Goal: Task Accomplishment & Management: Use online tool/utility

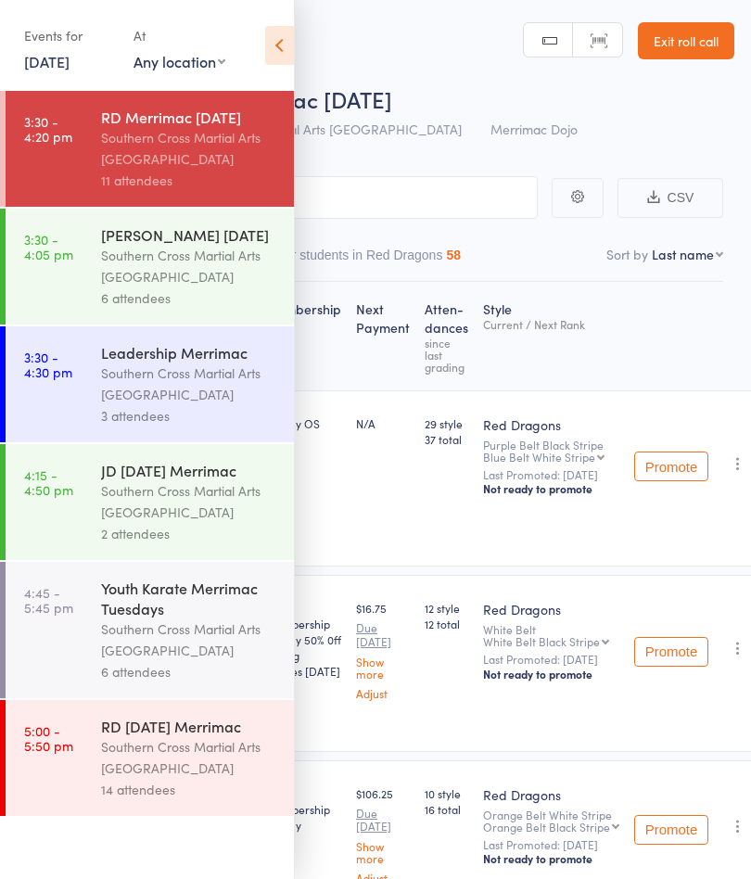
click at [70, 66] on link "[DATE]" at bounding box center [46, 61] width 45 height 20
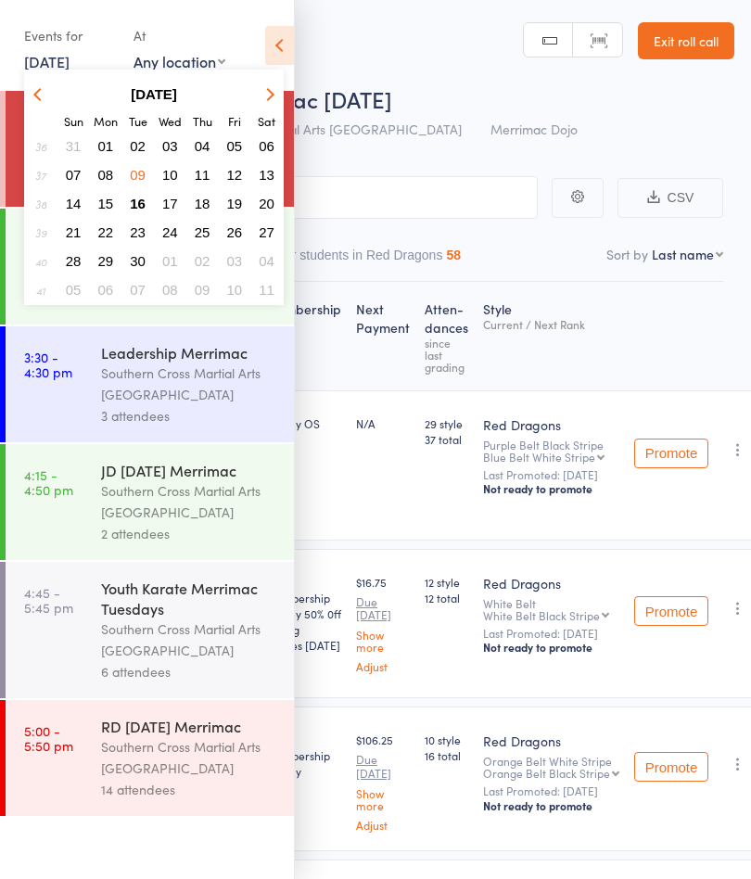
click at [139, 200] on span "16" at bounding box center [138, 204] width 16 height 16
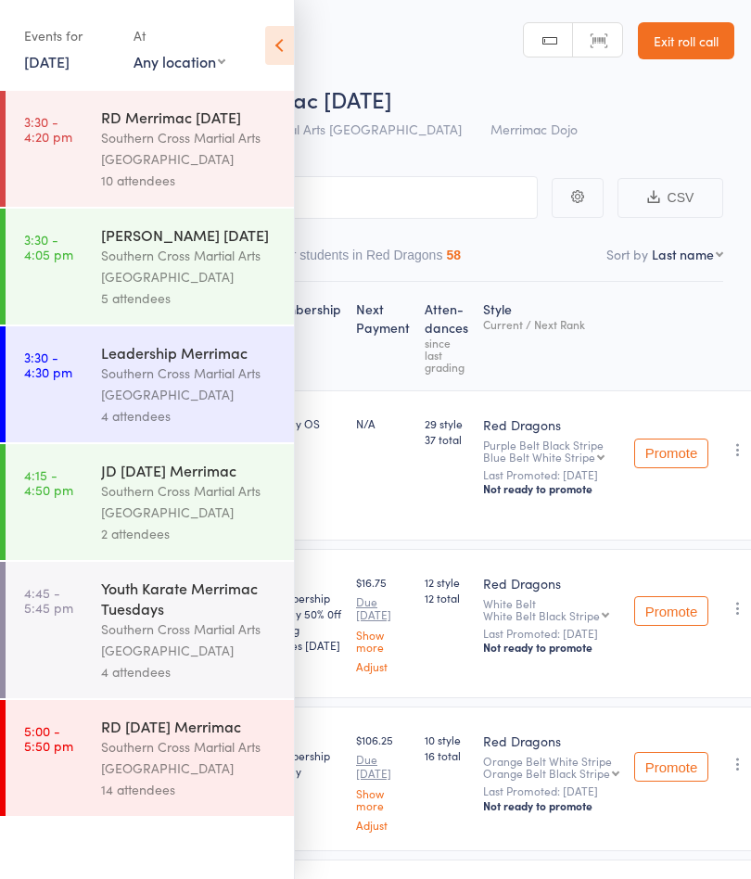
click at [201, 139] on div "Southern Cross Martial Arts [GEOGRAPHIC_DATA]" at bounding box center [189, 148] width 177 height 43
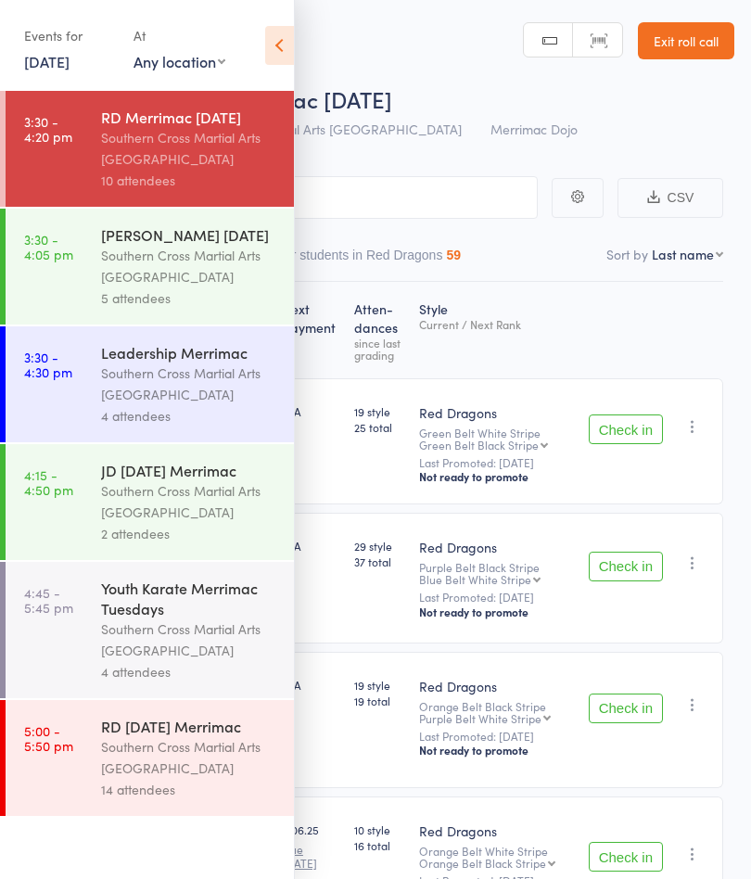
click at [272, 55] on icon at bounding box center [279, 45] width 29 height 39
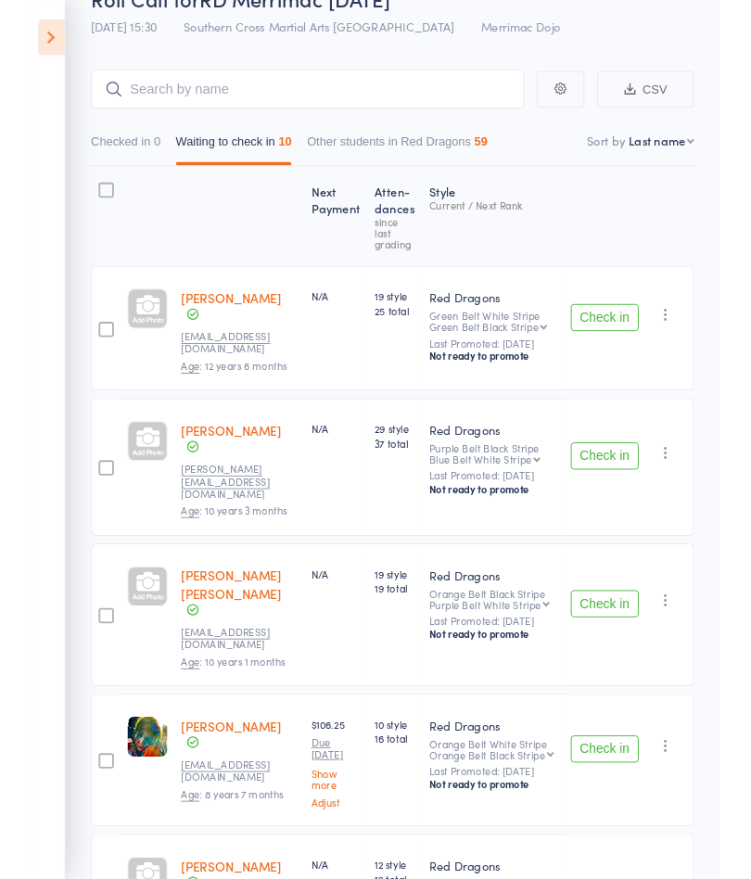
scroll to position [177, 0]
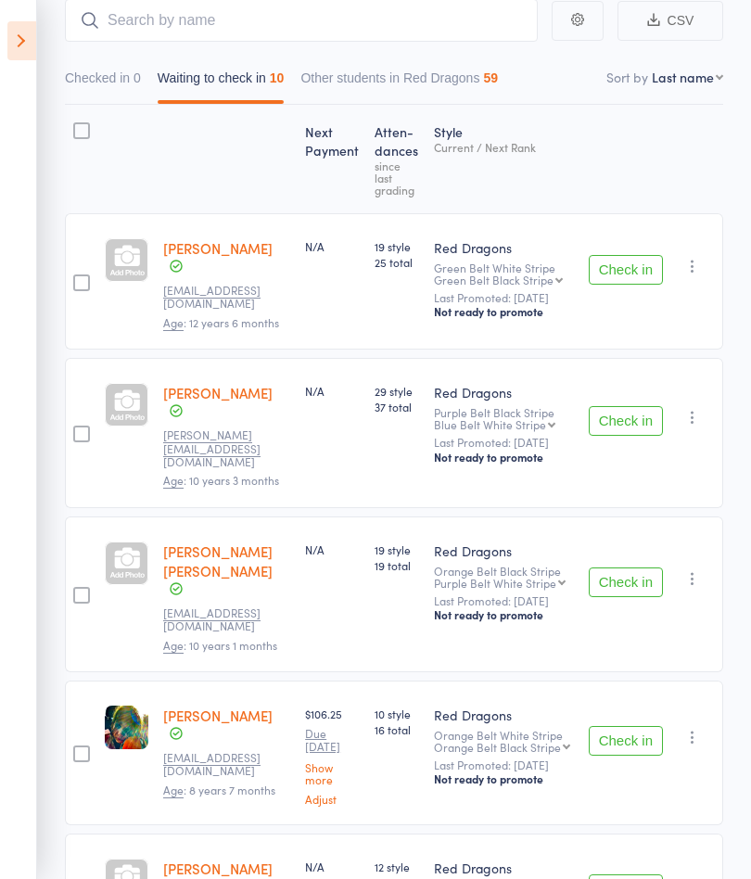
click at [633, 406] on button "Check in" at bounding box center [626, 421] width 74 height 30
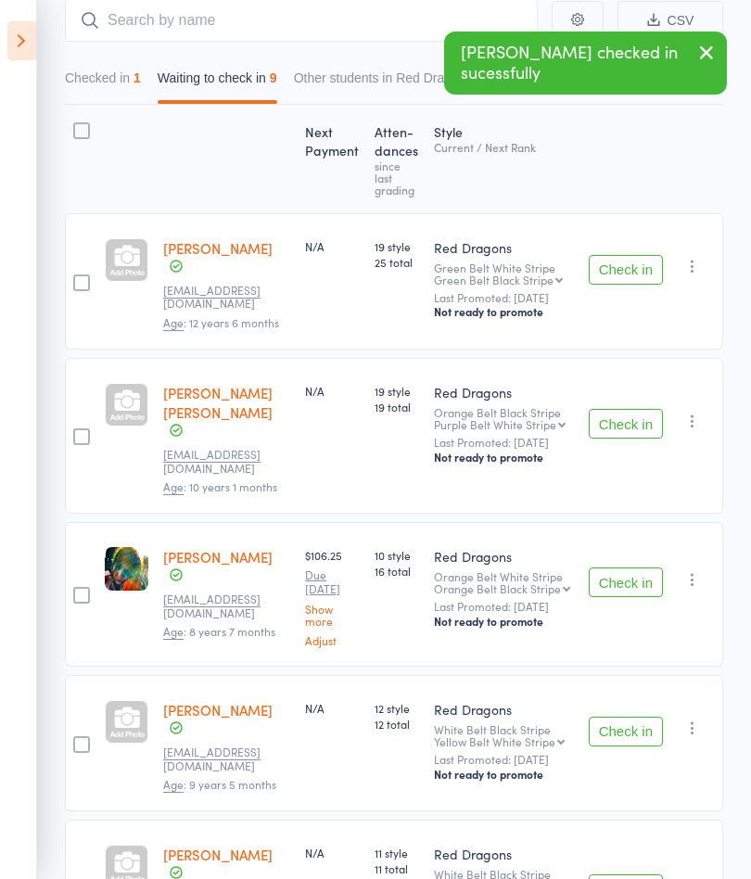
click at [623, 567] on button "Check in" at bounding box center [626, 582] width 74 height 30
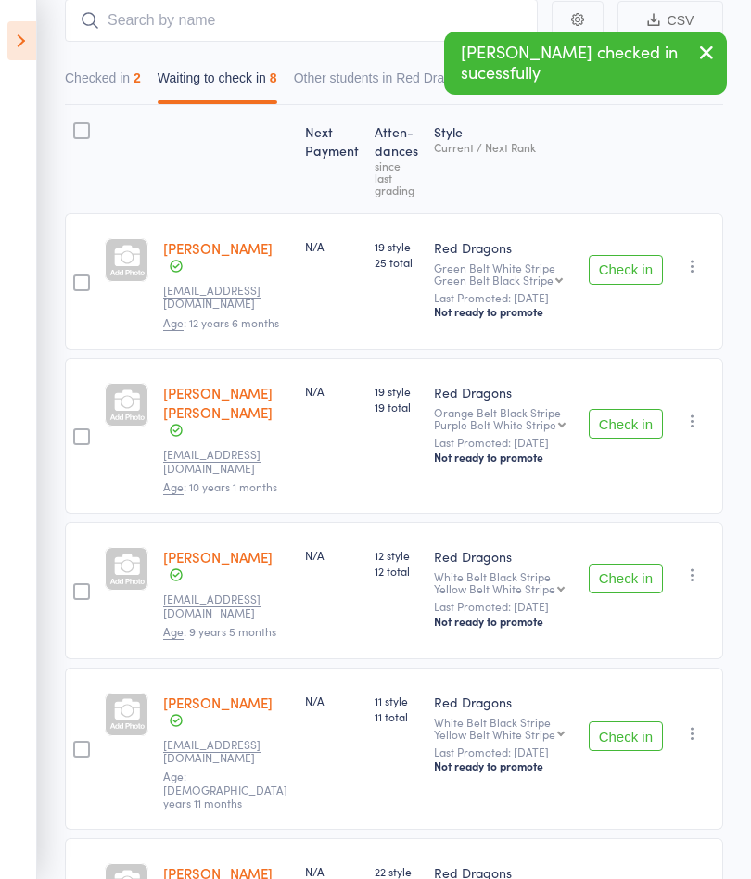
click at [622, 564] on button "Check in" at bounding box center [626, 579] width 74 height 30
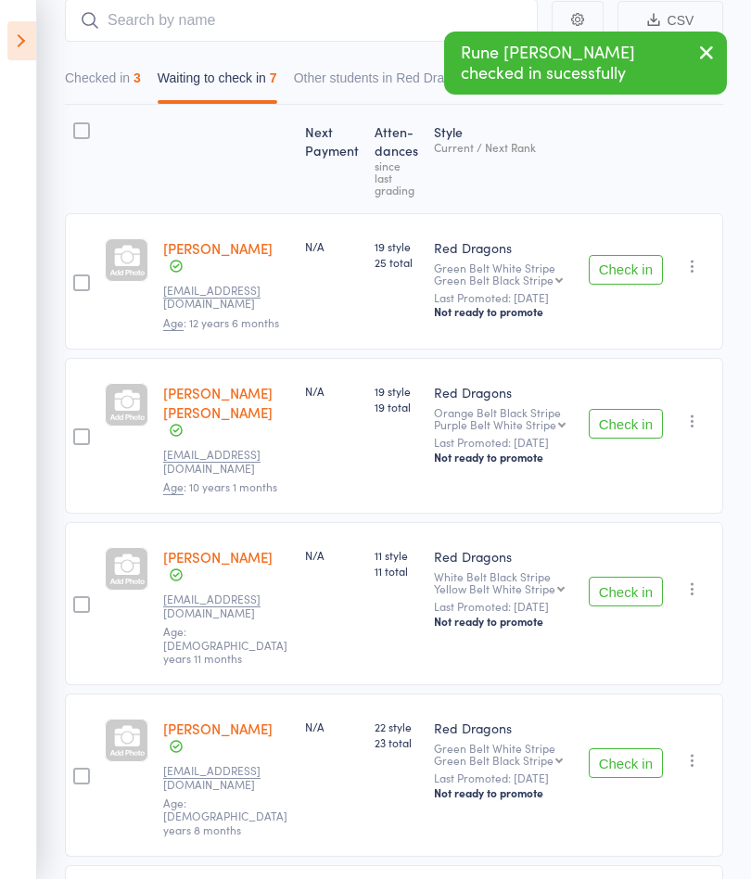
click at [624, 577] on button "Check in" at bounding box center [626, 592] width 74 height 30
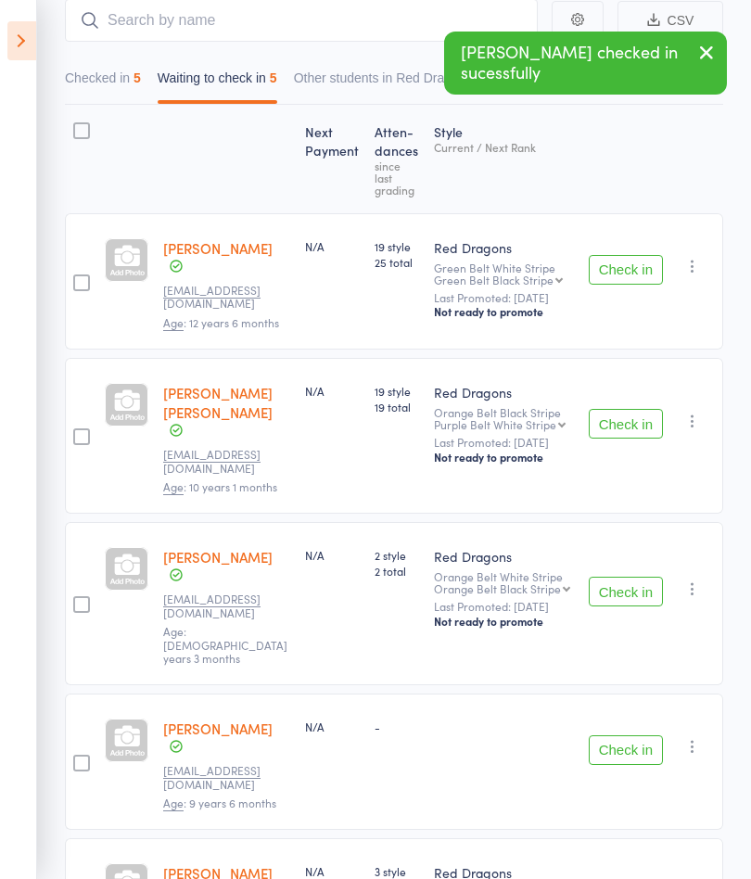
click at [628, 577] on button "Check in" at bounding box center [626, 592] width 74 height 30
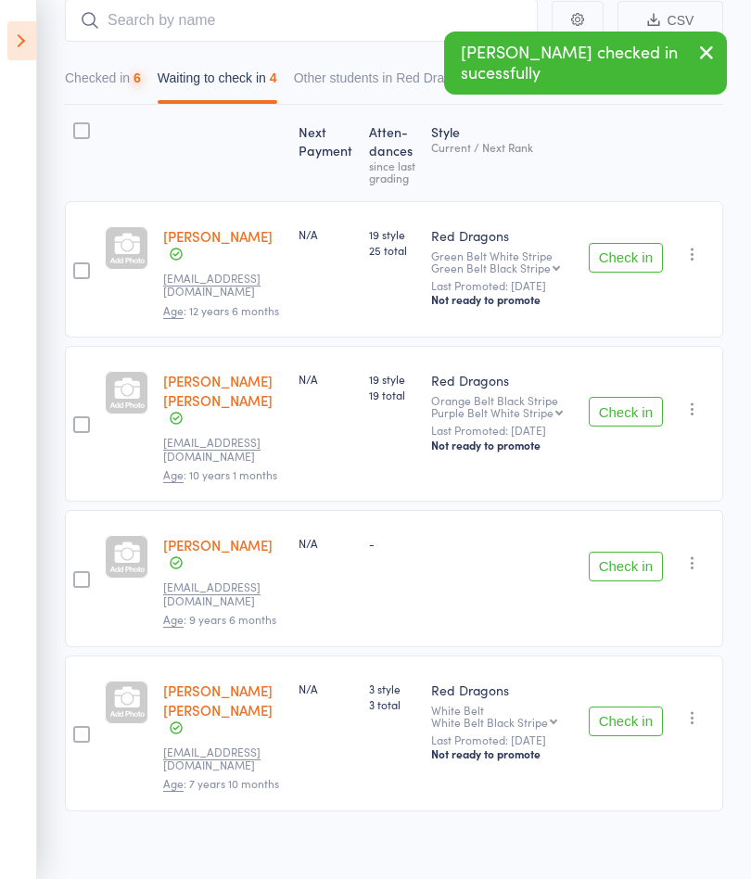
scroll to position [135, 0]
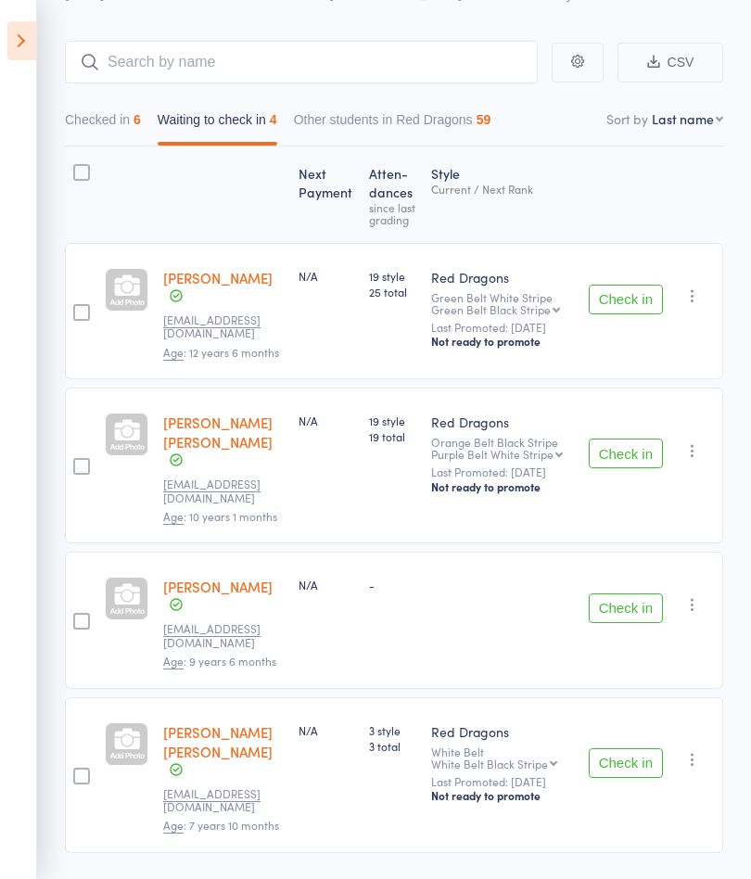
click at [25, 39] on icon at bounding box center [21, 40] width 29 height 39
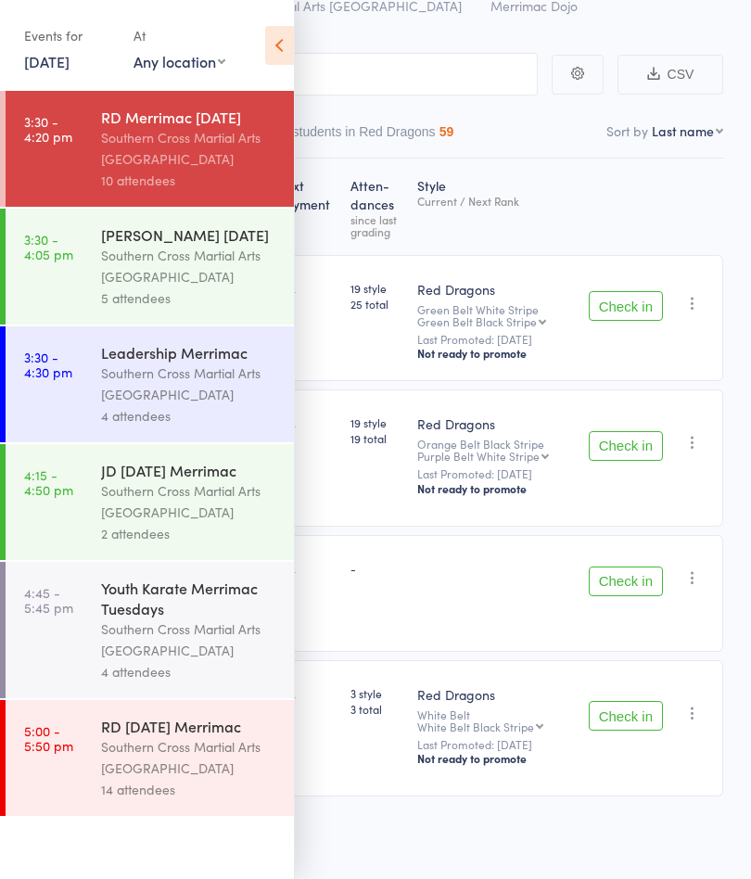
scroll to position [97, 0]
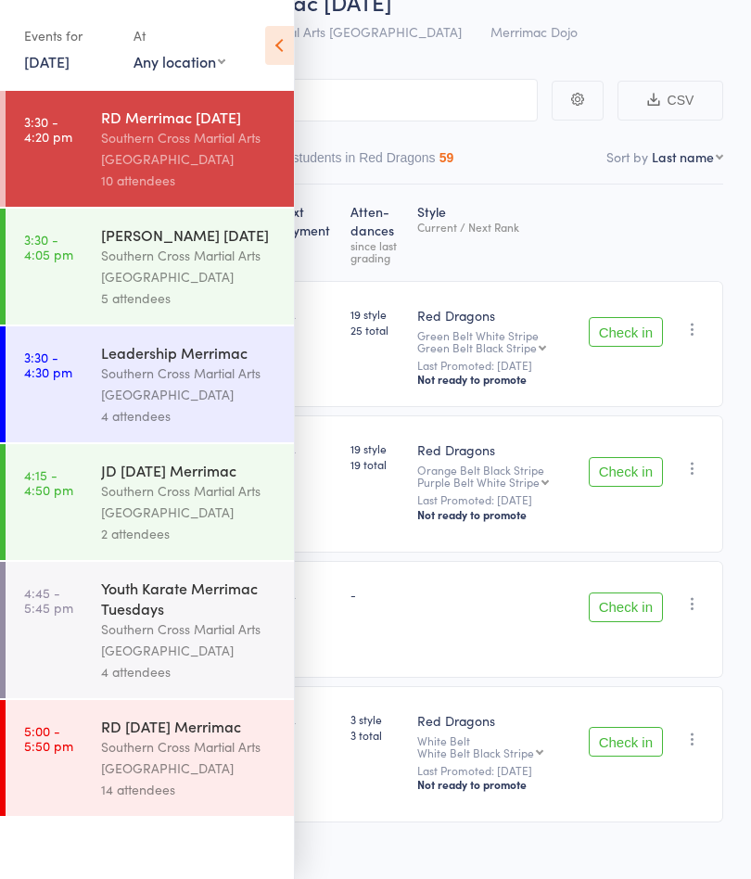
click at [228, 269] on div "Southern Cross Martial Arts [GEOGRAPHIC_DATA]" at bounding box center [189, 266] width 177 height 43
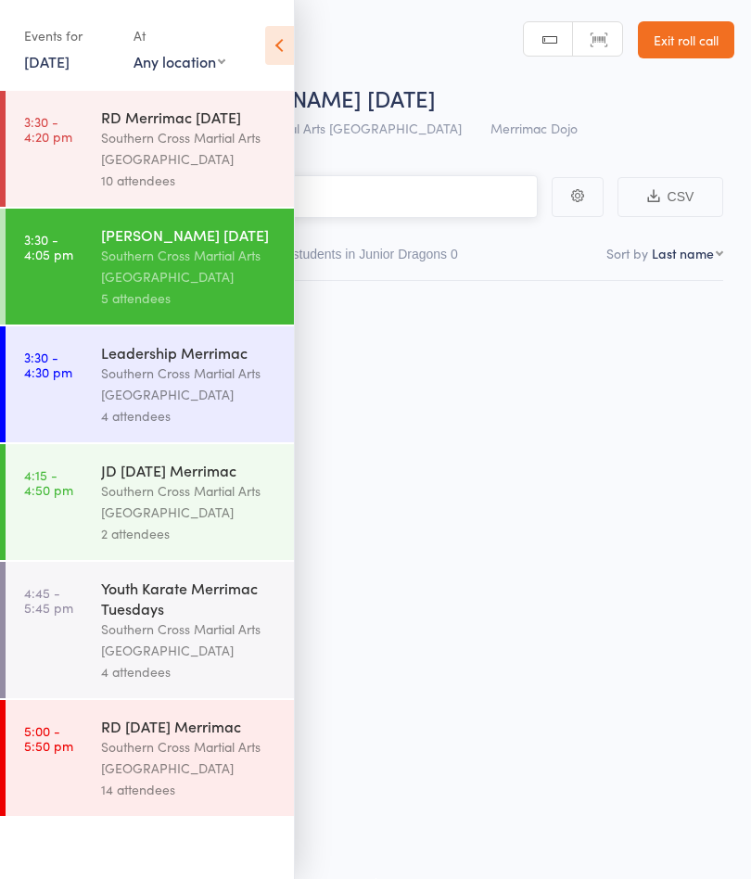
scroll to position [1, 0]
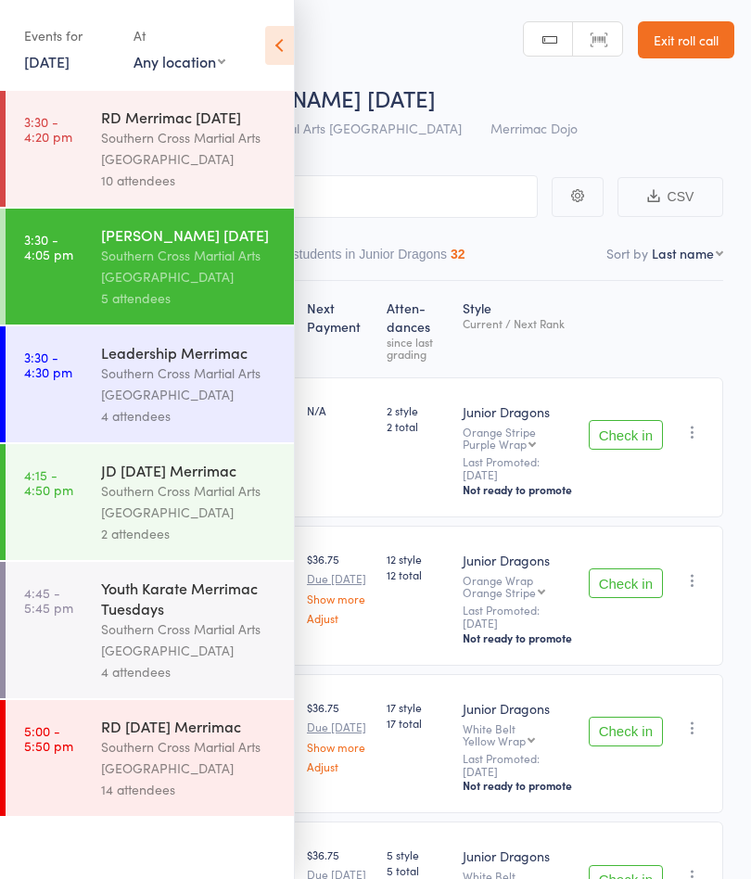
click at [279, 47] on icon at bounding box center [279, 45] width 29 height 39
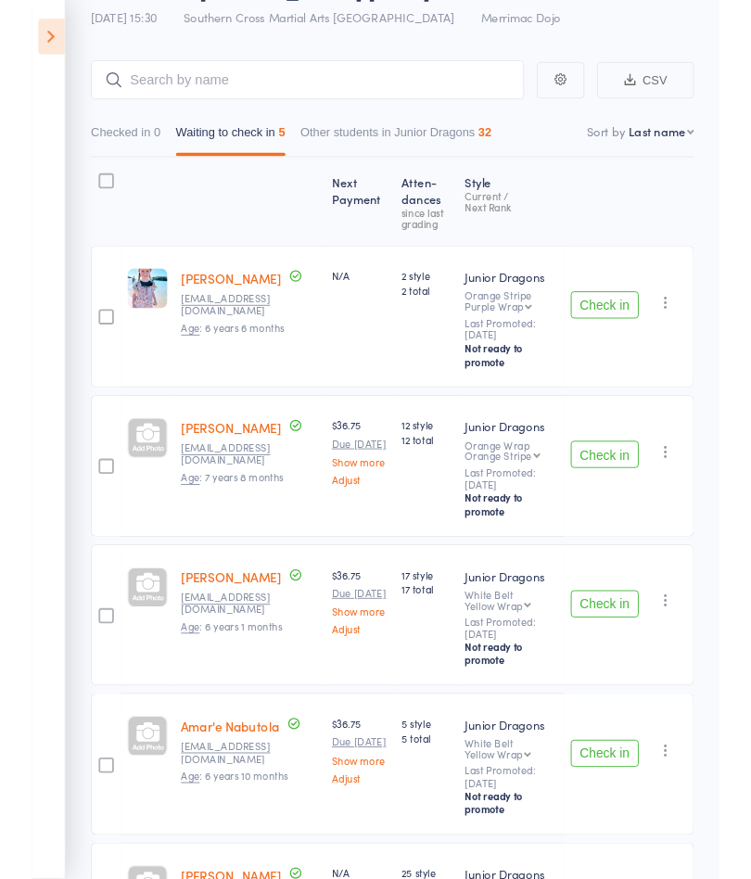
scroll to position [190, 0]
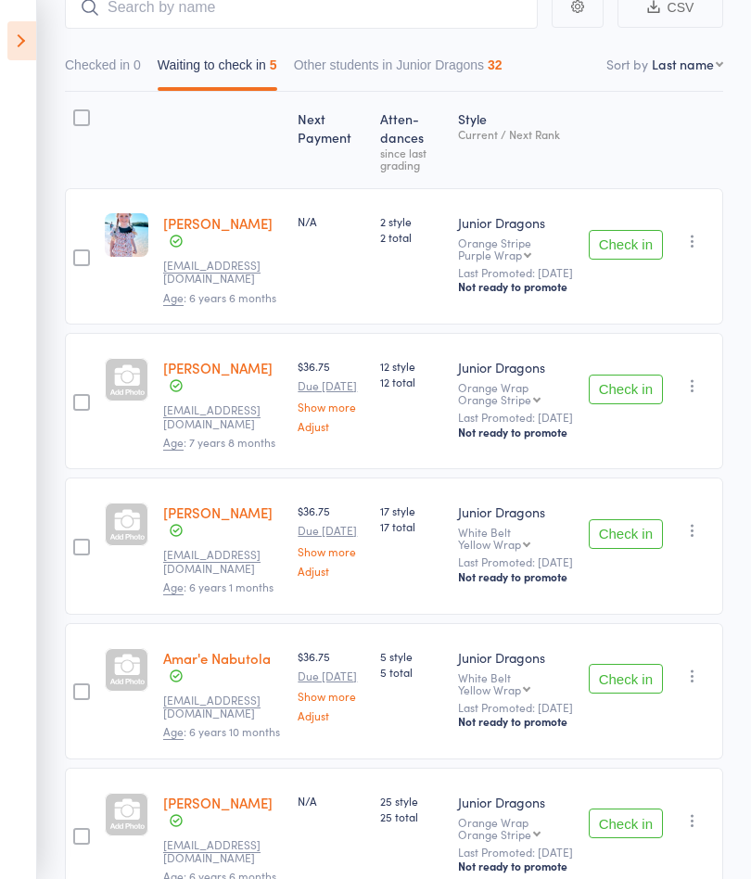
click at [626, 248] on button "Check in" at bounding box center [626, 245] width 74 height 30
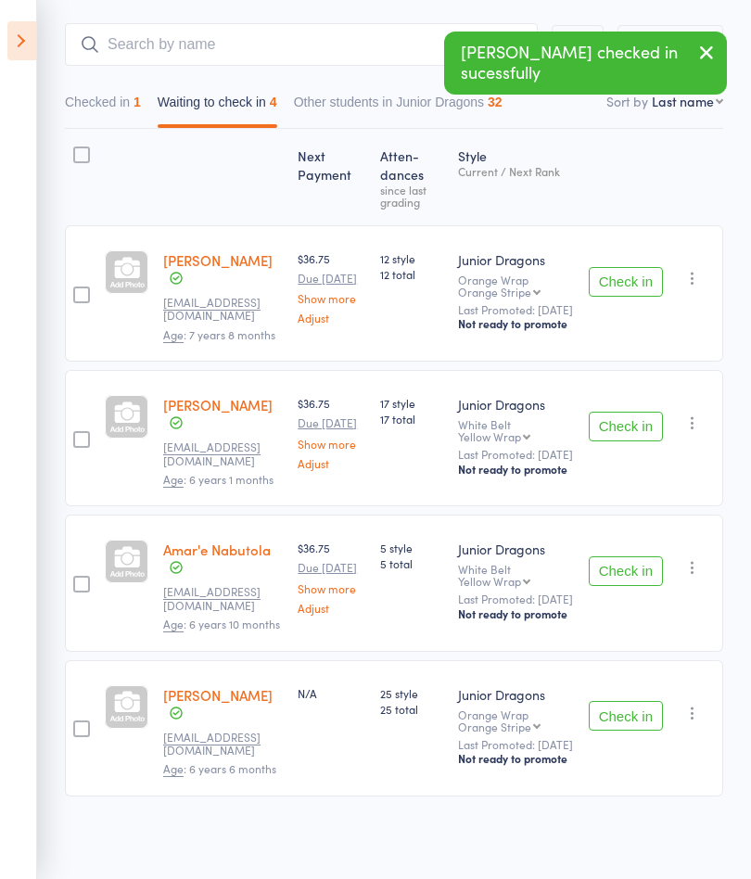
click at [624, 267] on button "Check in" at bounding box center [626, 282] width 74 height 30
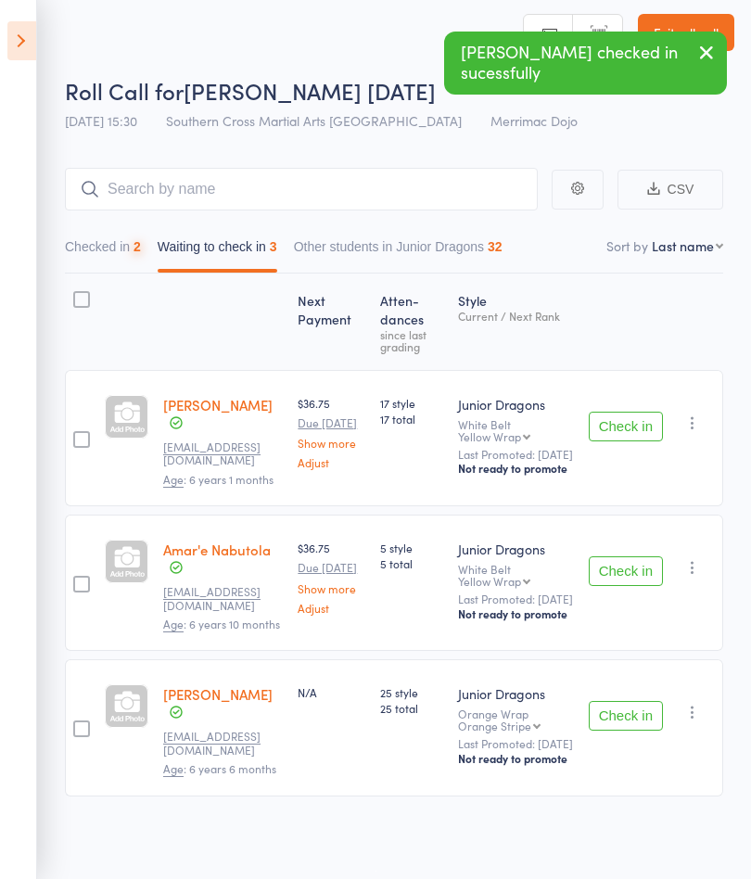
scroll to position [24, 0]
click at [617, 412] on button "Check in" at bounding box center [626, 427] width 74 height 30
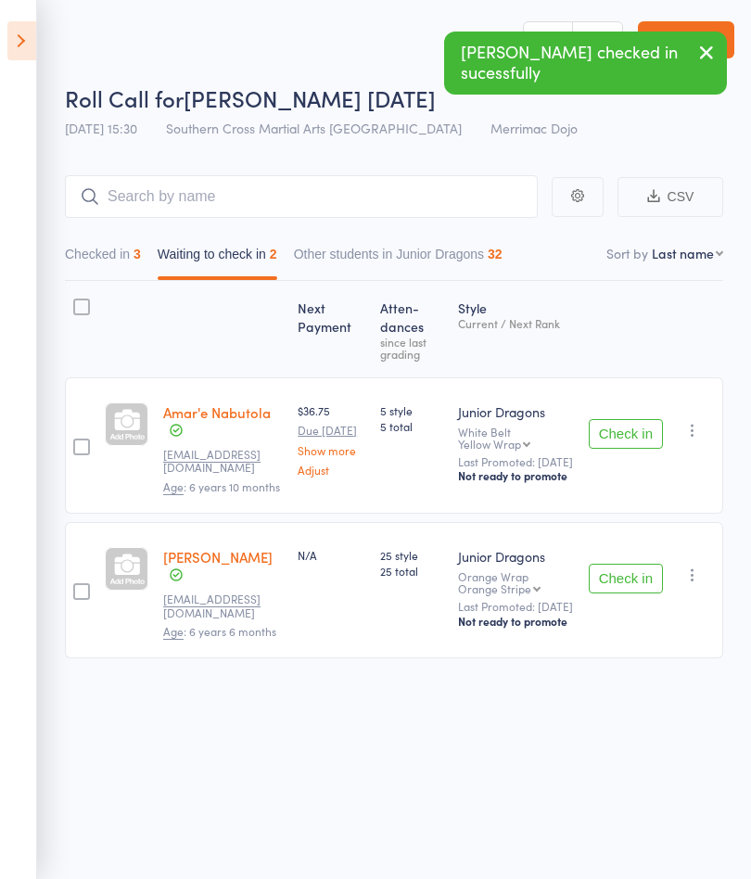
click at [630, 442] on button "Check in" at bounding box center [626, 434] width 74 height 30
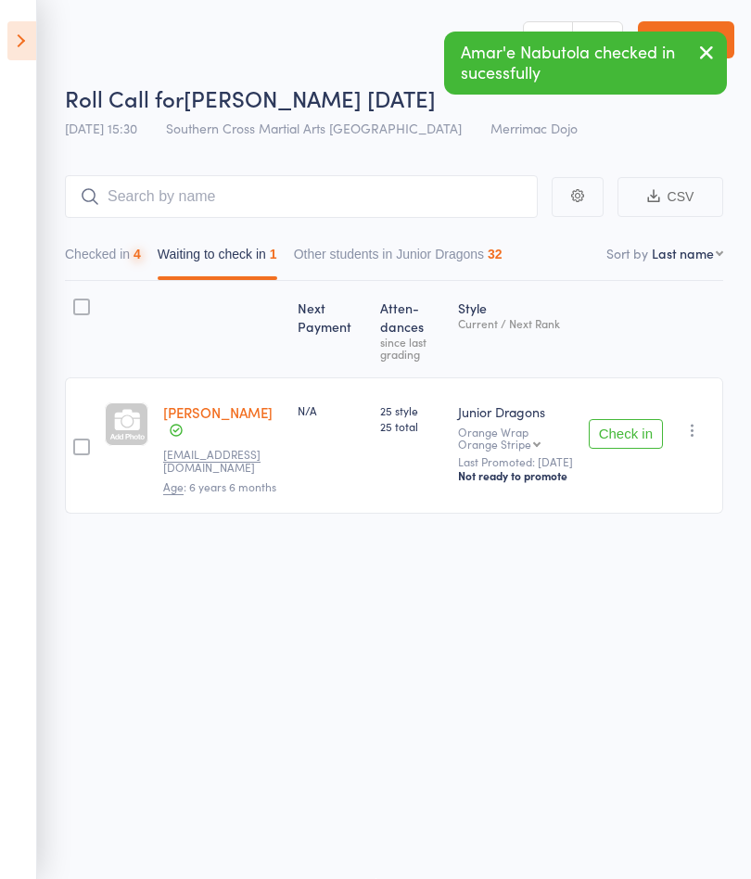
click at [633, 449] on button "Check in" at bounding box center [626, 434] width 74 height 30
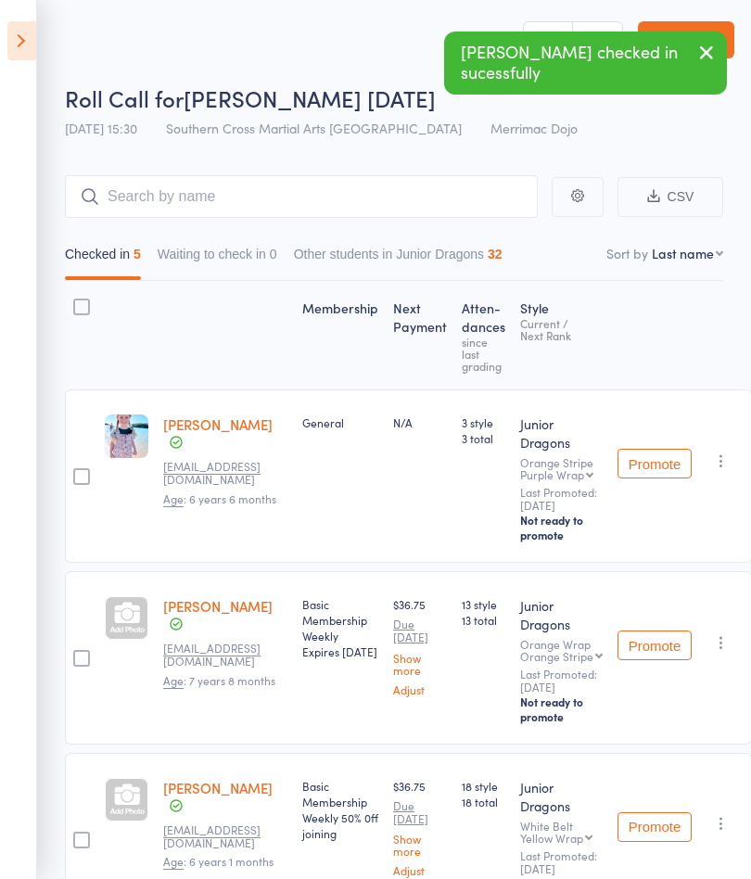
click at [31, 44] on icon at bounding box center [21, 40] width 29 height 39
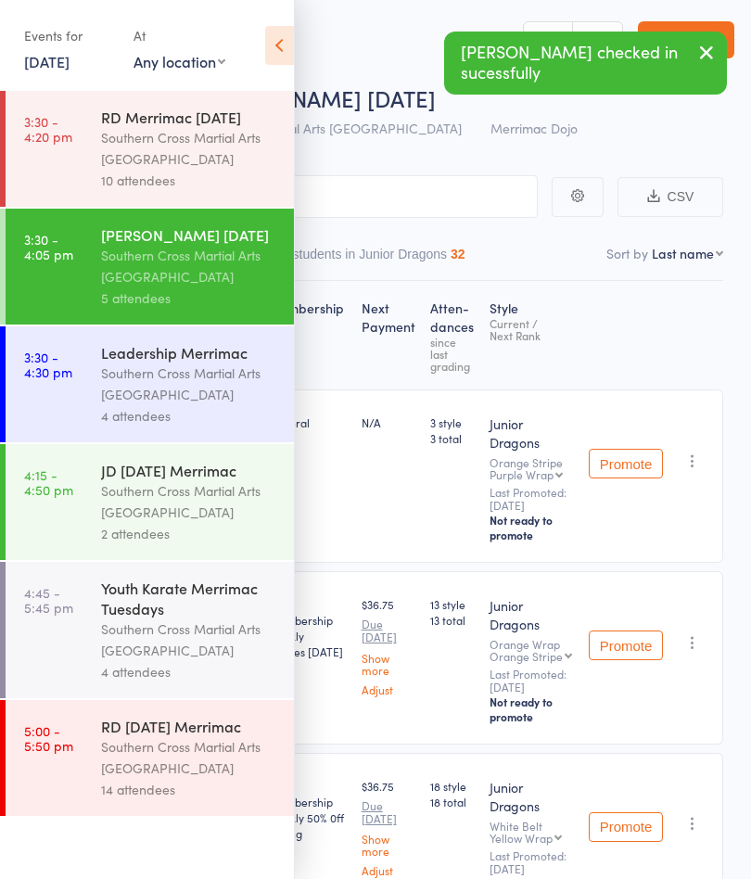
click at [209, 389] on div "Southern Cross Martial Arts [GEOGRAPHIC_DATA]" at bounding box center [189, 383] width 177 height 43
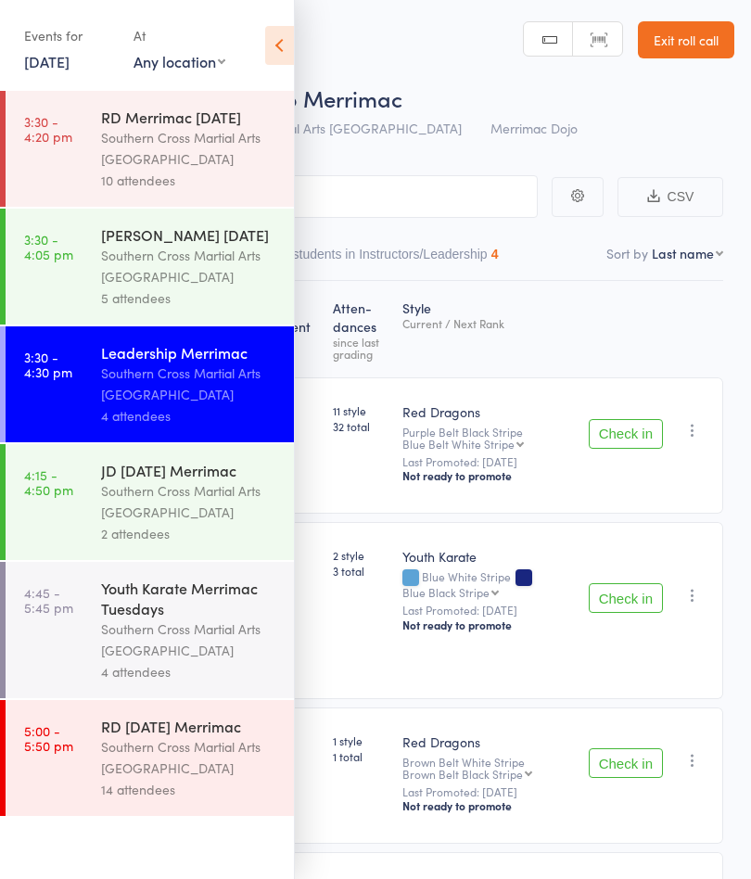
click at [285, 44] on icon at bounding box center [279, 45] width 29 height 39
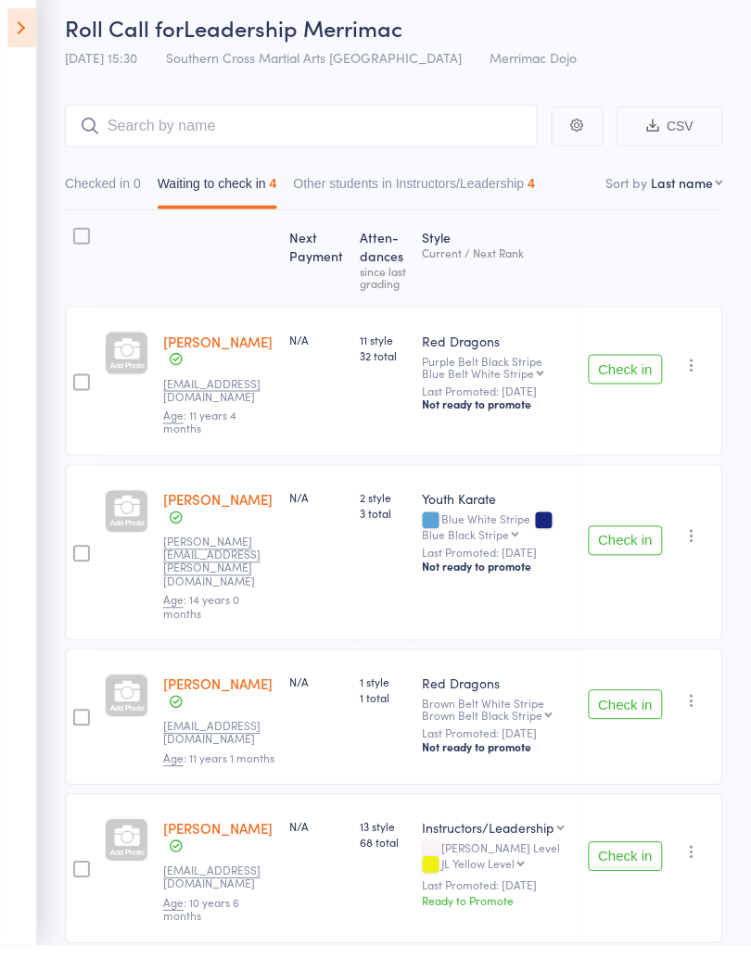
scroll to position [59, 0]
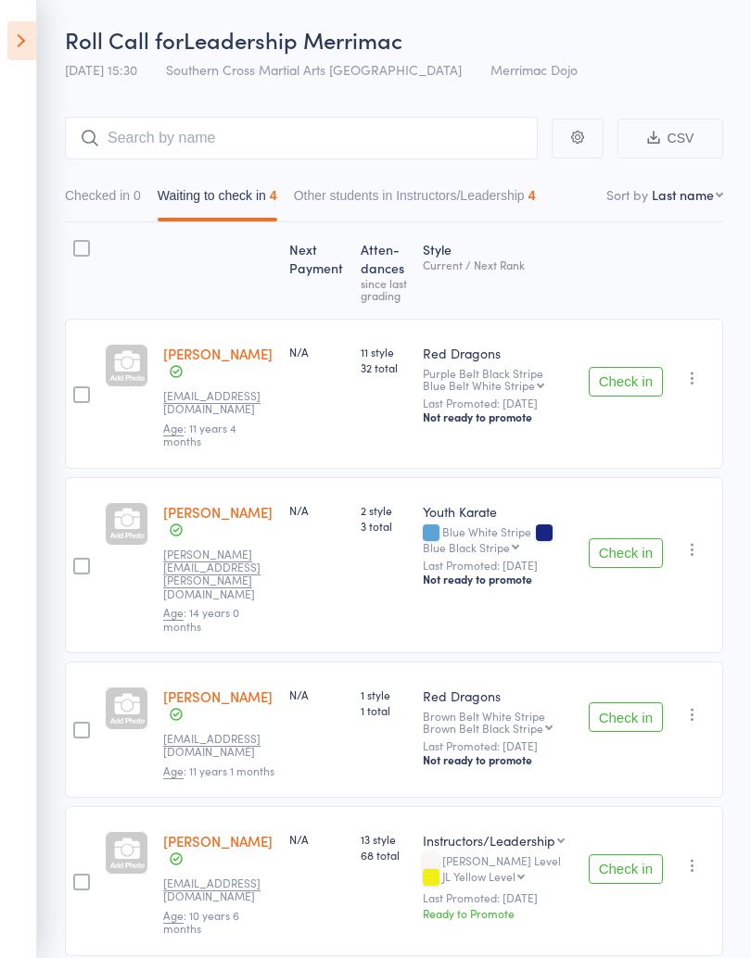
click at [640, 703] on button "Check in" at bounding box center [626, 718] width 74 height 30
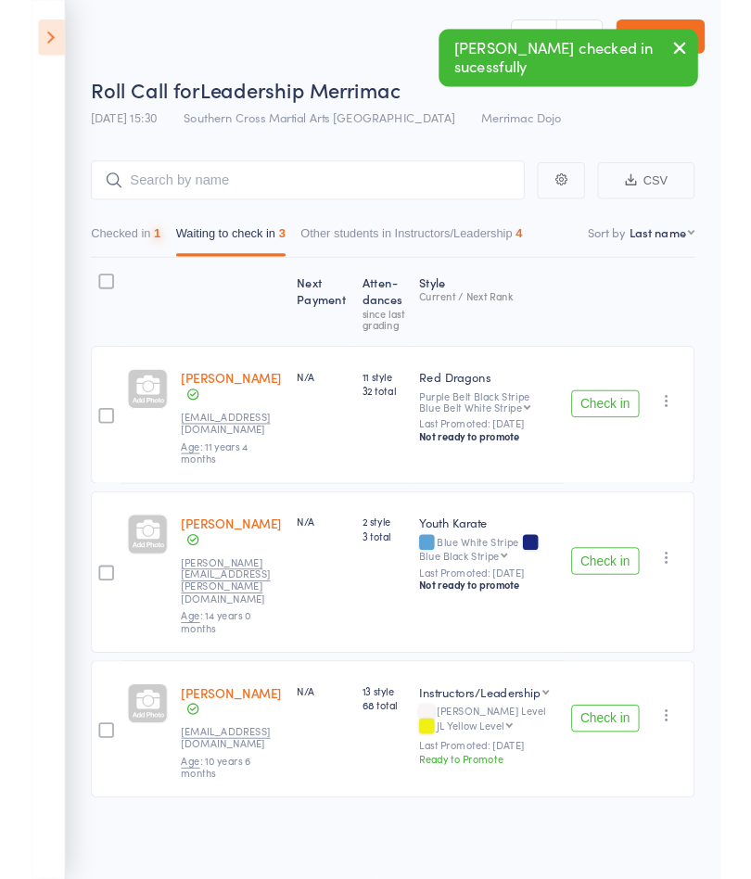
scroll to position [3, 0]
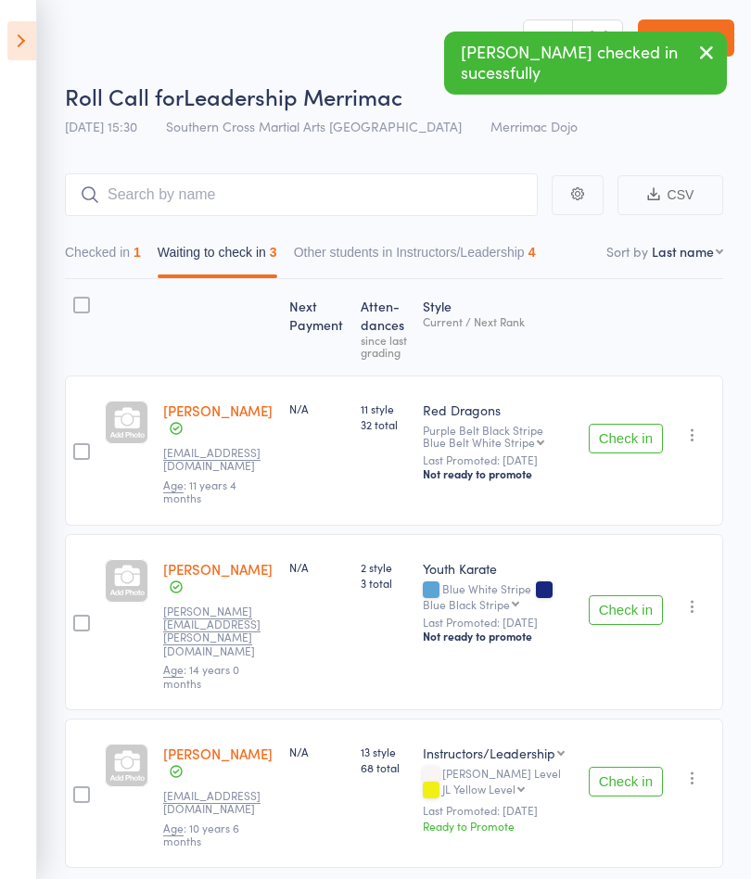
click at [627, 767] on button "Check in" at bounding box center [626, 782] width 74 height 30
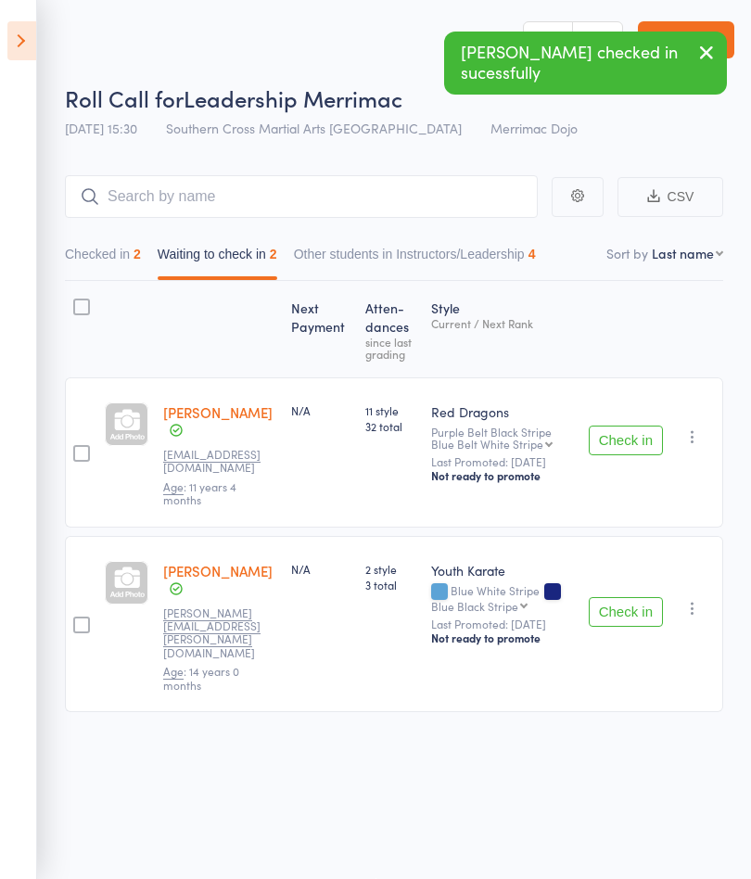
click at [13, 48] on icon at bounding box center [21, 40] width 29 height 39
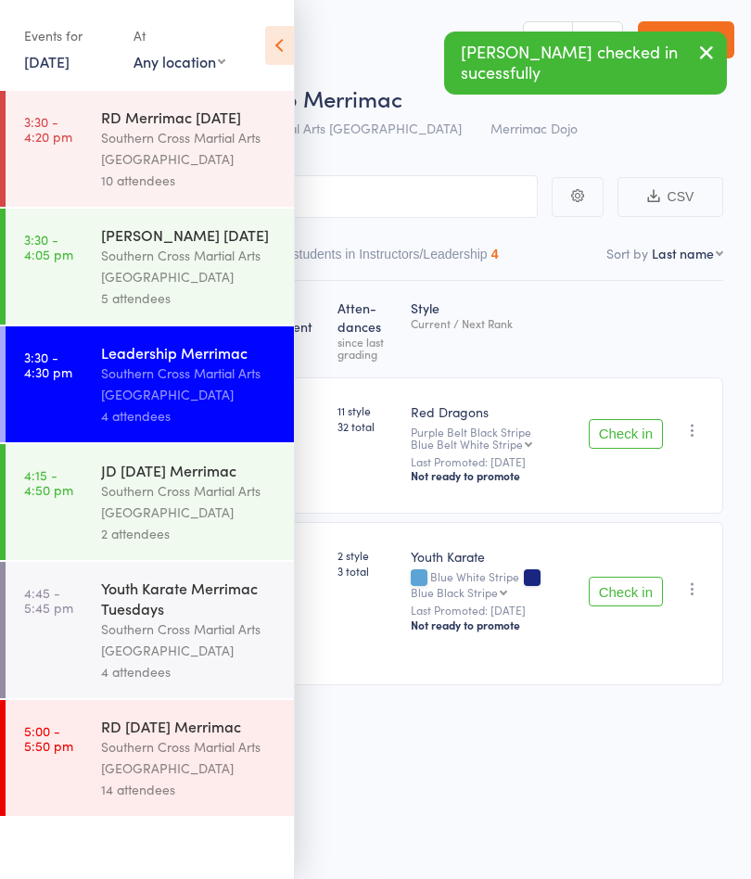
click at [182, 157] on div "Southern Cross Martial Arts [GEOGRAPHIC_DATA]" at bounding box center [189, 148] width 177 height 43
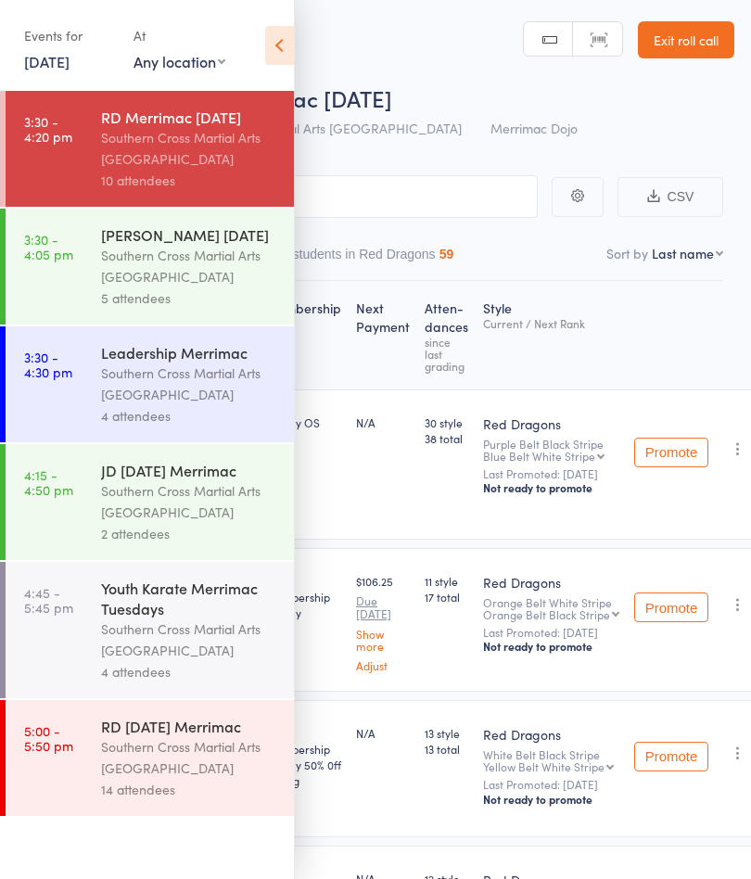
click at [280, 57] on icon at bounding box center [279, 45] width 29 height 39
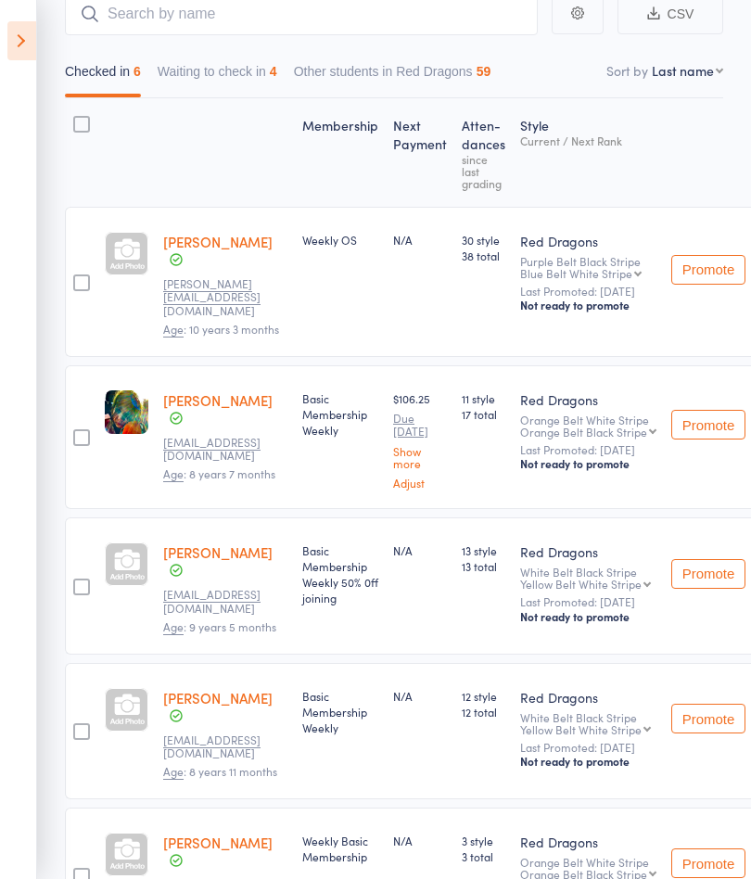
click at [245, 69] on button "Waiting to check in 4" at bounding box center [218, 76] width 120 height 43
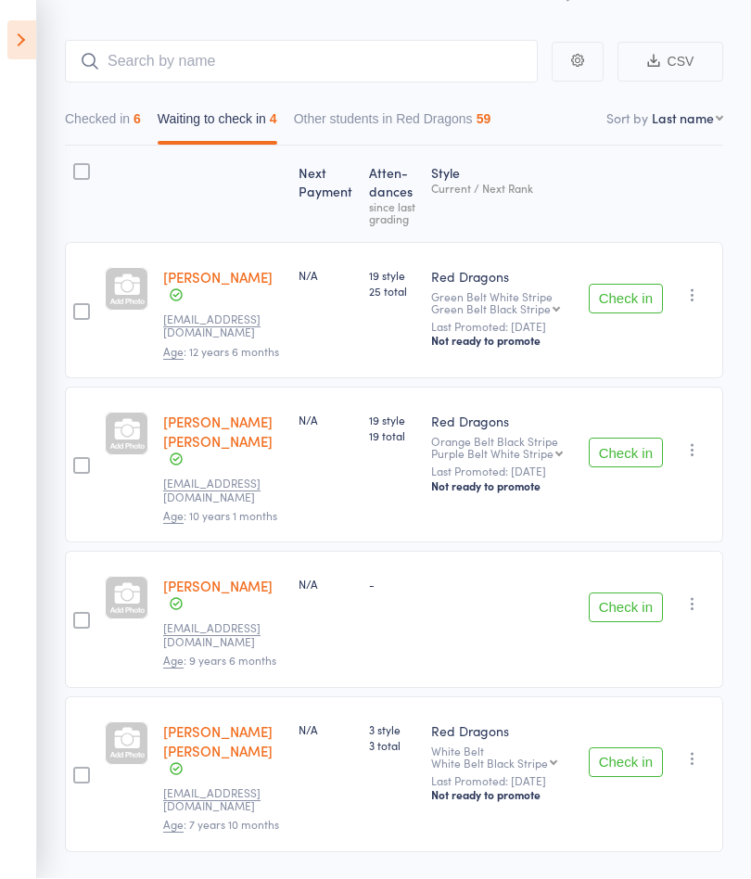
click at [634, 464] on button "Check in" at bounding box center [626, 453] width 74 height 30
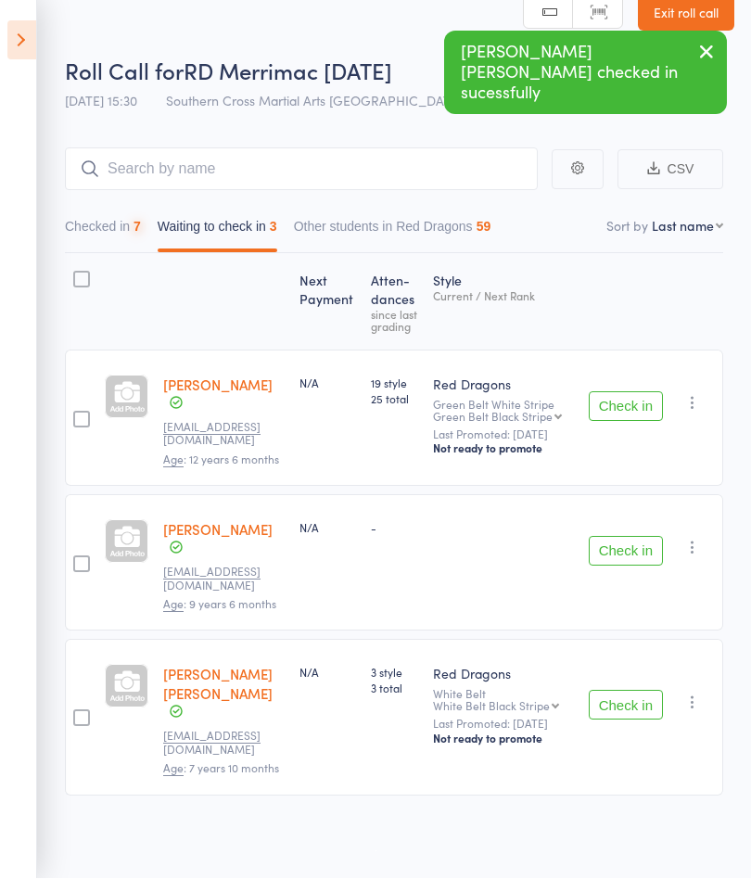
scroll to position [1, 0]
